Goal: Task Accomplishment & Management: Complete application form

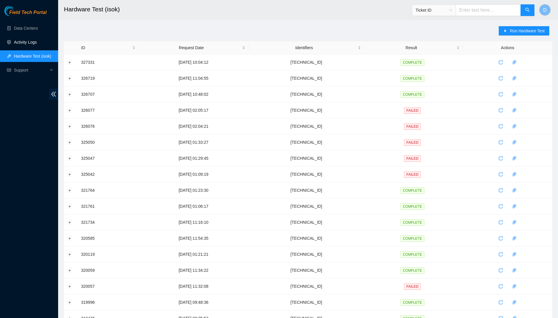
click at [37, 41] on link "Activity Logs" at bounding box center [25, 42] width 23 height 5
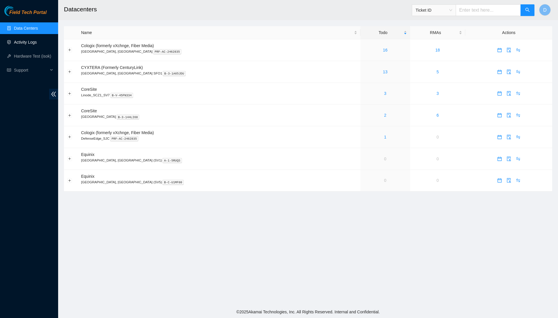
click at [37, 42] on link "Activity Logs" at bounding box center [25, 42] width 23 height 5
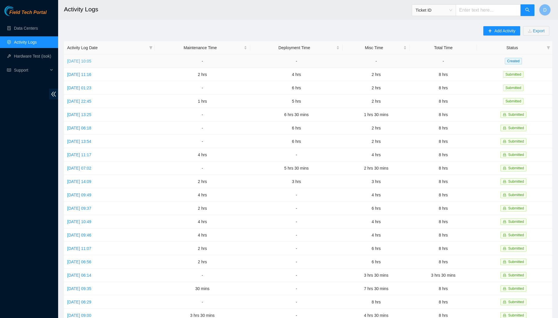
click at [91, 61] on link "Tue, 26 Aug 2025 10:05" at bounding box center [79, 61] width 24 height 5
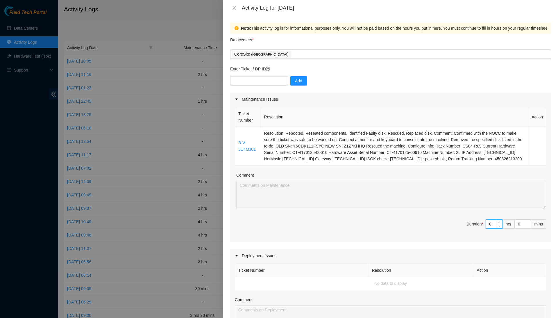
click at [493, 228] on input "0" at bounding box center [494, 223] width 16 height 9
type input "1"
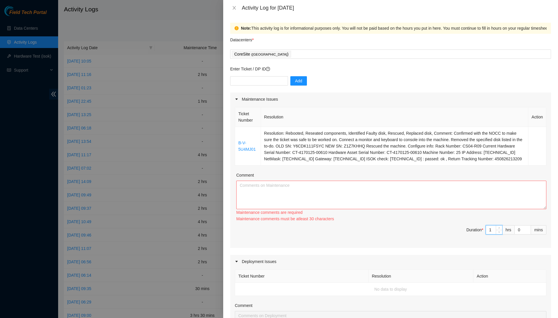
type input "1"
click at [484, 203] on textarea "Comment" at bounding box center [391, 194] width 310 height 28
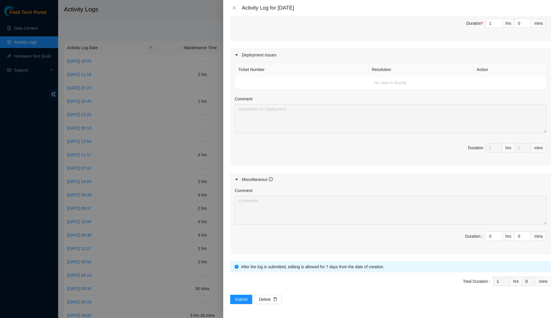
scroll to position [204, 0]
type textarea "Completed this drive ticket, simple. I received three drive tickets, but I hand…"
click at [493, 235] on input "0" at bounding box center [494, 236] width 16 height 9
type input "7"
type input "8"
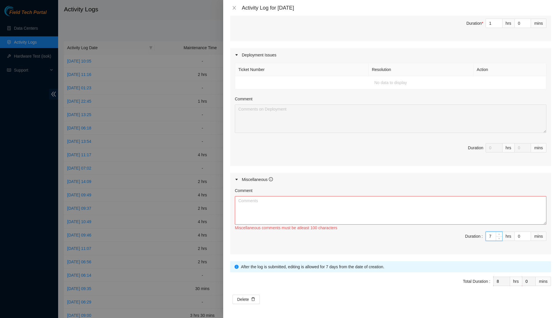
type input "7"
click at [499, 219] on textarea "Comment" at bounding box center [391, 210] width 312 height 28
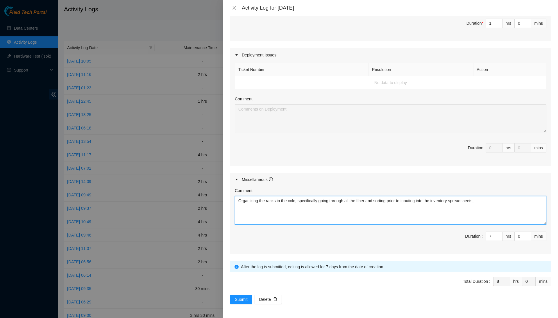
click at [428, 208] on textarea "Organizing the racks in the colo, specifically going through all the fiber and …" at bounding box center [391, 210] width 312 height 28
click at [509, 203] on textarea "Organizing the racks in the colo, specifically going through all the fiber and …" at bounding box center [391, 210] width 312 height 28
click at [514, 198] on textarea "Organizing the racks in the colo, specifically going through all the fiber and …" at bounding box center [391, 210] width 312 height 28
click at [449, 206] on textarea "Organizing the racks in the colo, specifically going through all the fiber and …" at bounding box center [391, 210] width 312 height 28
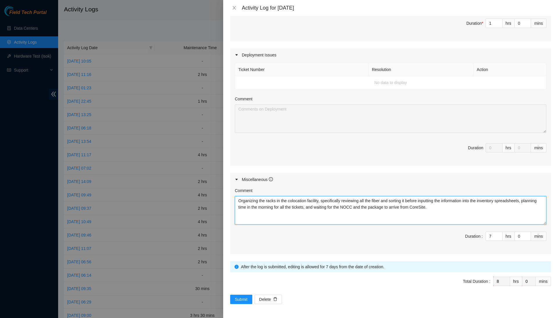
click at [503, 208] on textarea "Organizing the racks in the colocation facility, specifically reviewing all the…" at bounding box center [391, 210] width 312 height 28
click at [424, 213] on textarea "Organizing the racks in the colocation facility, specifically reviewing all the…" at bounding box center [391, 210] width 312 height 28
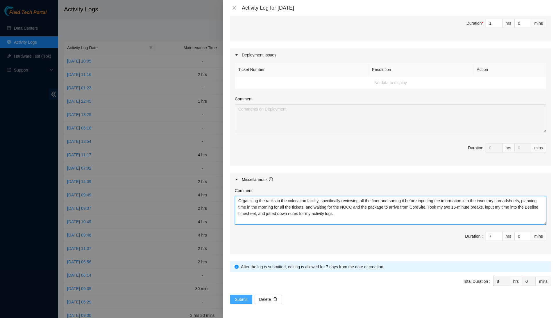
type textarea "Organizing the racks in the colocation facility, specifically reviewing all the…"
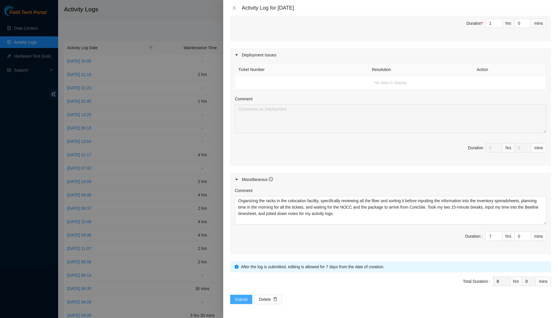
click at [249, 297] on button "Submit" at bounding box center [241, 298] width 22 height 9
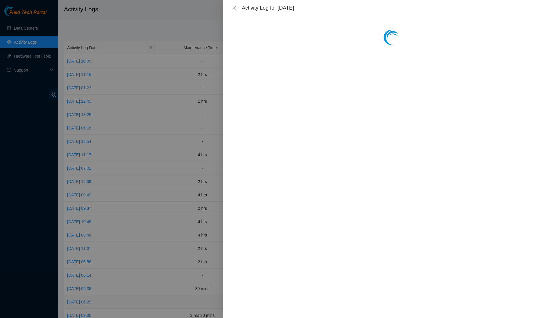
scroll to position [0, 0]
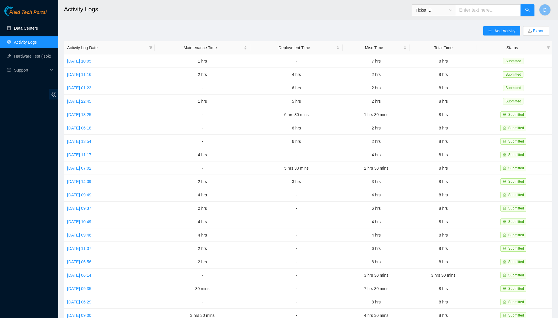
click at [22, 26] on link "Data Centers" at bounding box center [26, 28] width 24 height 5
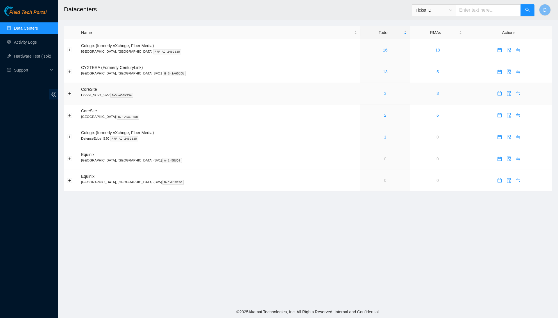
click at [384, 94] on link "3" at bounding box center [385, 93] width 2 height 5
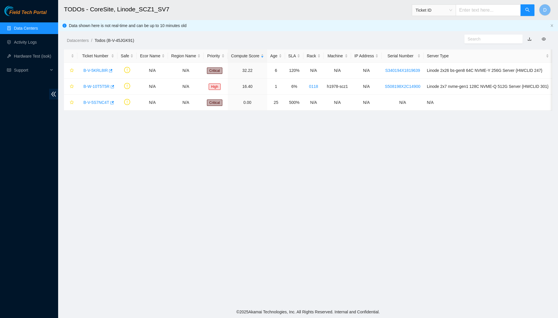
click at [38, 31] on link "Data Centers" at bounding box center [26, 28] width 24 height 5
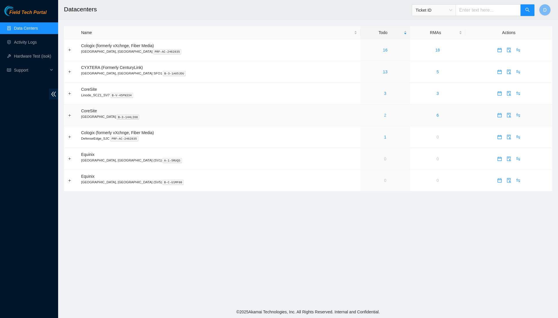
click at [384, 117] on link "2" at bounding box center [385, 115] width 2 height 5
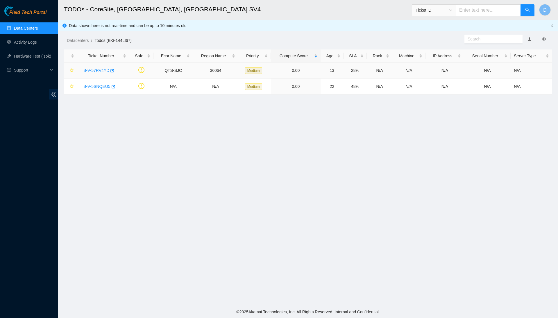
click at [97, 70] on link "B-V-57RV4YD" at bounding box center [96, 70] width 26 height 5
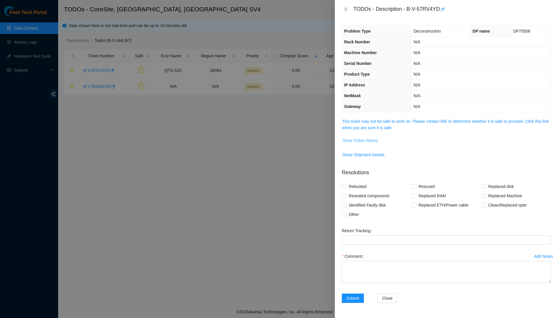
click at [368, 137] on span "Show Ticket History" at bounding box center [360, 140] width 36 height 6
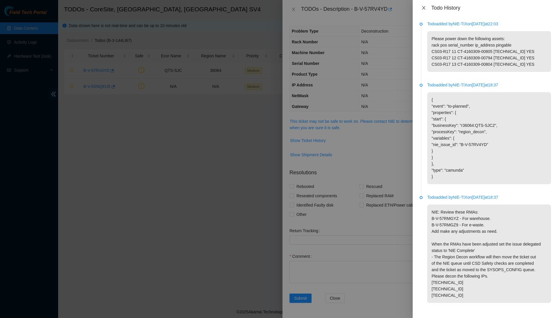
click at [425, 8] on icon "close" at bounding box center [423, 8] width 5 height 5
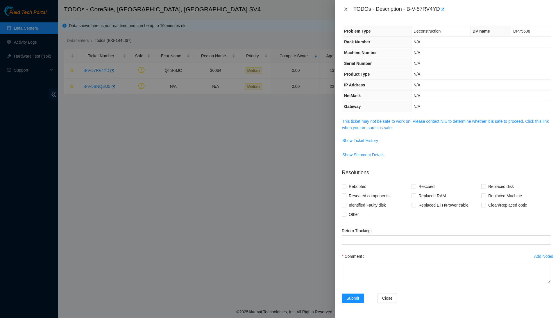
click at [346, 7] on button "Close" at bounding box center [346, 10] width 8 height 6
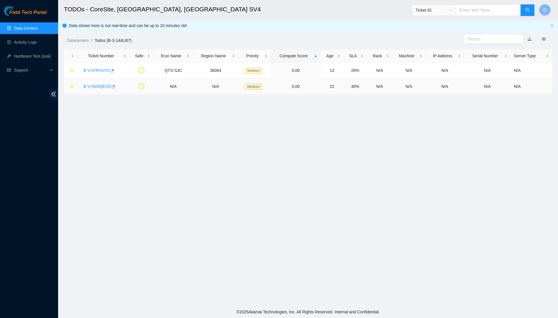
click at [98, 86] on link "B-V-5SNQEU5" at bounding box center [96, 86] width 27 height 5
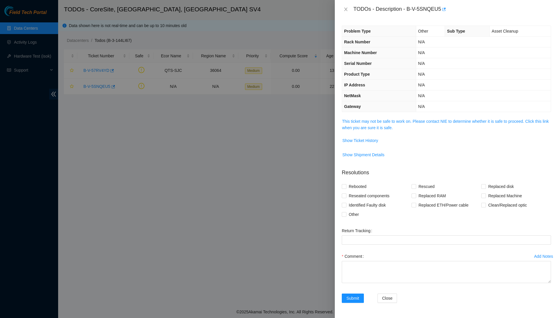
click at [361, 133] on td "This ticket may not be safe to work on. Please contact NIE to determine whether…" at bounding box center [446, 127] width 209 height 18
click at [356, 139] on span "Show Ticket History" at bounding box center [360, 140] width 36 height 6
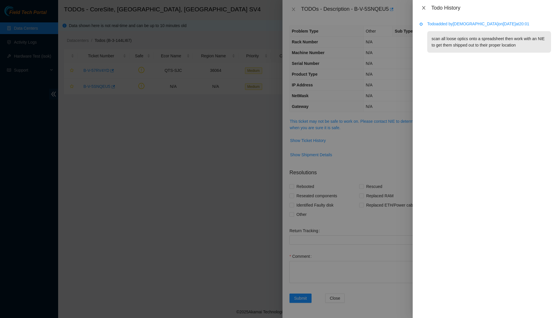
click at [426, 8] on icon "close" at bounding box center [423, 8] width 5 height 5
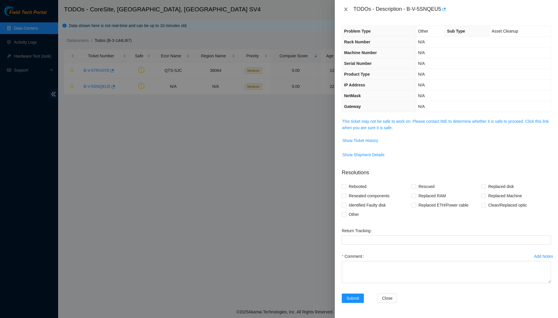
click at [348, 8] on icon "close" at bounding box center [346, 9] width 5 height 5
